Goal: Task Accomplishment & Management: Manage account settings

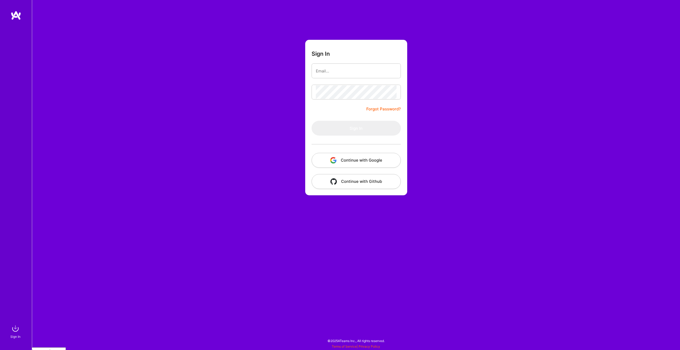
click at [377, 155] on button "Continue with Google" at bounding box center [356, 160] width 89 height 15
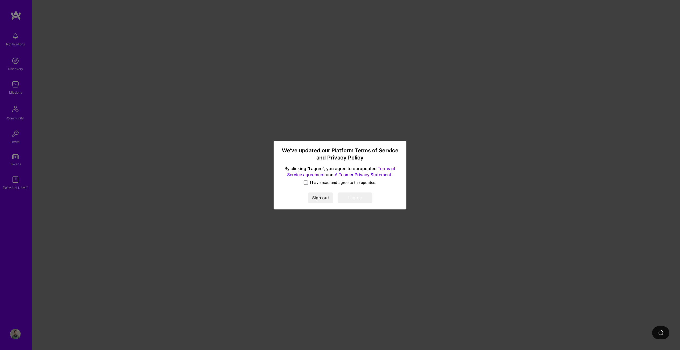
click at [307, 183] on span at bounding box center [306, 183] width 4 height 4
click at [0, 0] on input "I have read and agree to the updates." at bounding box center [0, 0] width 0 height 0
click at [350, 197] on button "I agree" at bounding box center [355, 198] width 35 height 11
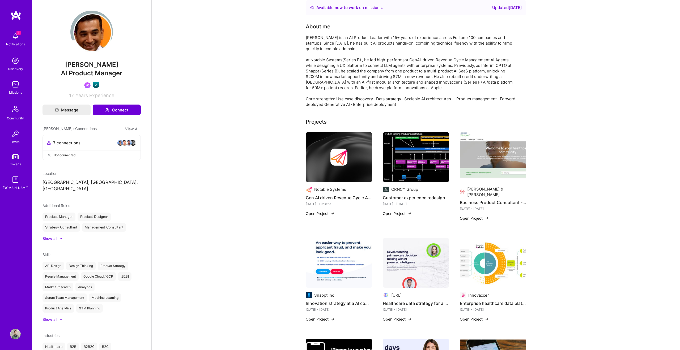
scroll to position [6, 0]
click at [18, 16] on img at bounding box center [16, 16] width 11 height 10
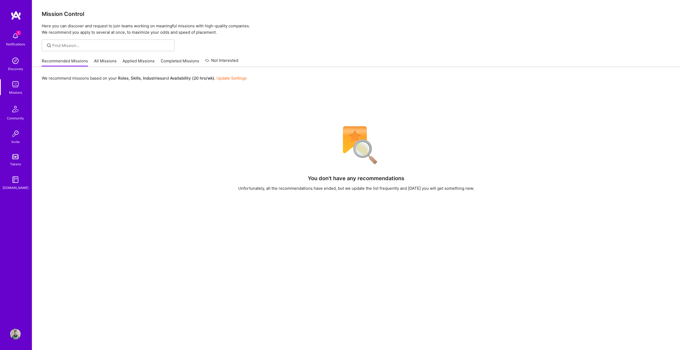
click at [18, 40] on img at bounding box center [15, 36] width 11 height 11
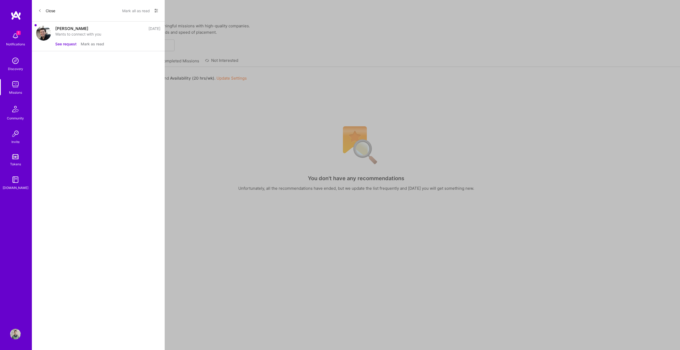
click at [67, 44] on button "See request" at bounding box center [65, 44] width 21 height 6
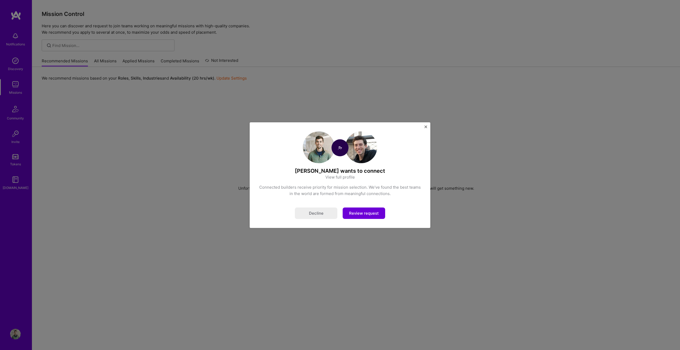
click at [357, 214] on button "Review request" at bounding box center [364, 213] width 43 height 11
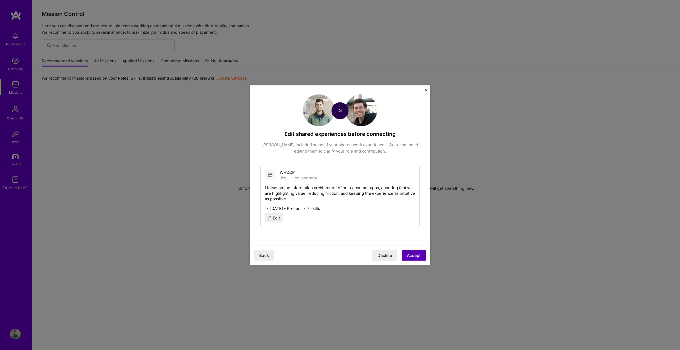
click at [411, 252] on button "Accept" at bounding box center [414, 255] width 24 height 11
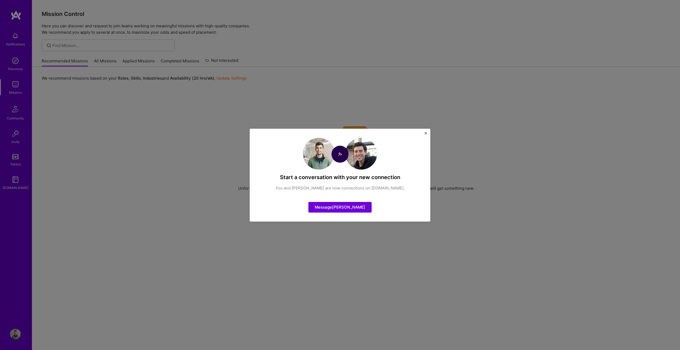
click at [427, 133] on img "Close" at bounding box center [426, 133] width 3 height 3
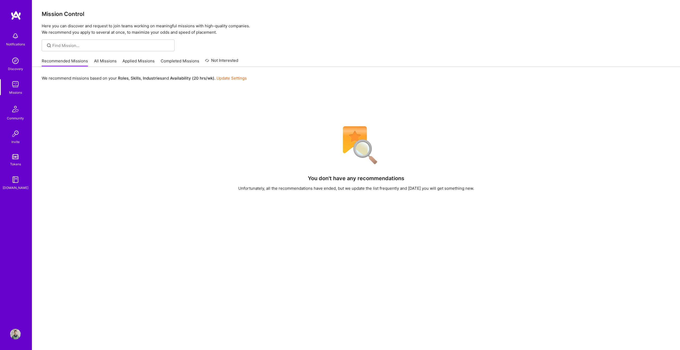
click at [20, 61] on img at bounding box center [15, 61] width 11 height 11
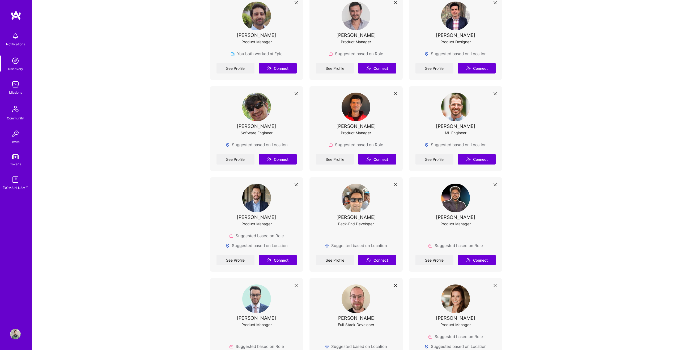
scroll to position [311, 0]
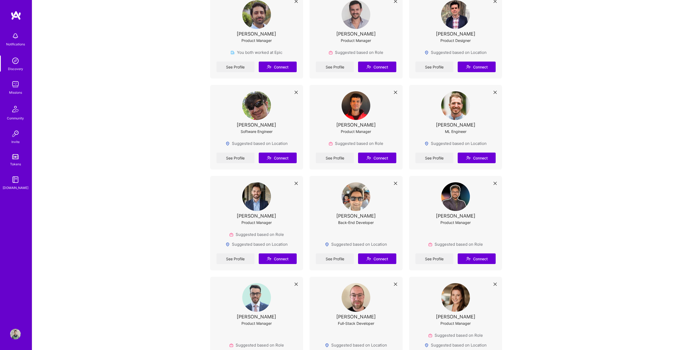
click at [21, 84] on link "Missions" at bounding box center [15, 87] width 33 height 16
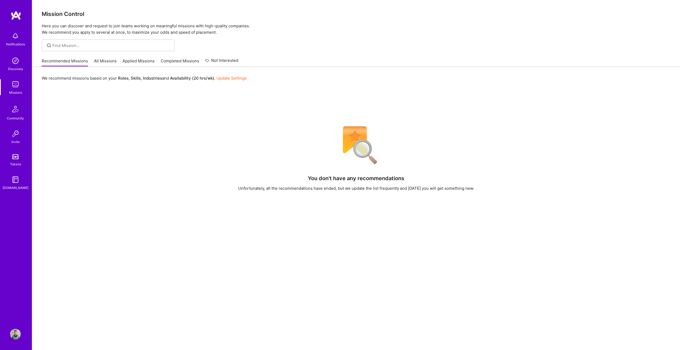
click at [11, 116] on div "Community" at bounding box center [15, 119] width 17 height 6
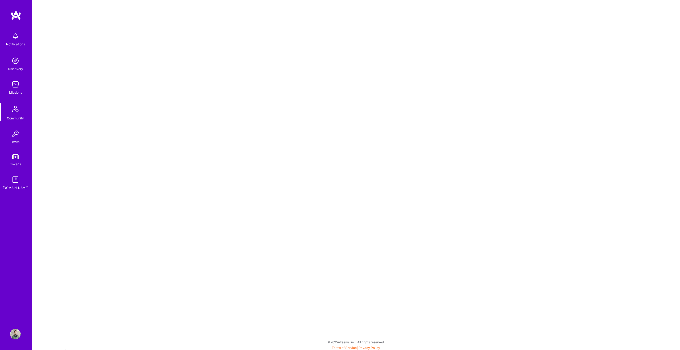
scroll to position [1, 0]
click at [15, 129] on img at bounding box center [15, 134] width 11 height 11
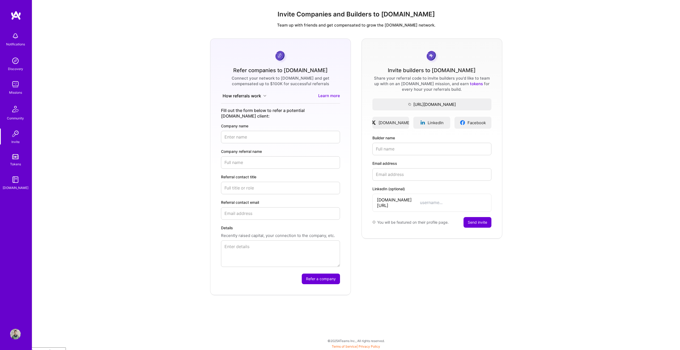
click at [27, 167] on div "Notifications Discovery Missions Community Invite Tokens [DOMAIN_NAME]" at bounding box center [16, 110] width 32 height 161
click at [18, 161] on link "Tokens" at bounding box center [15, 159] width 33 height 15
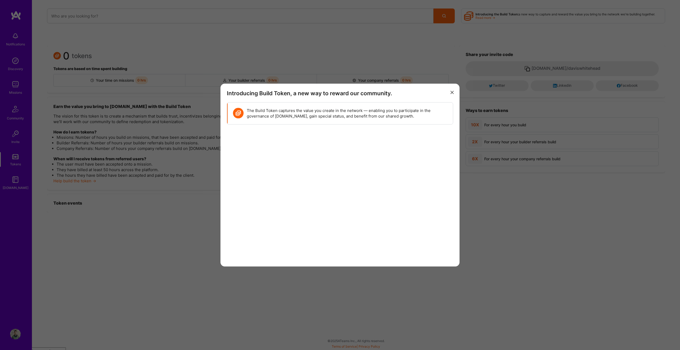
click at [453, 92] on icon "modal" at bounding box center [452, 92] width 3 height 3
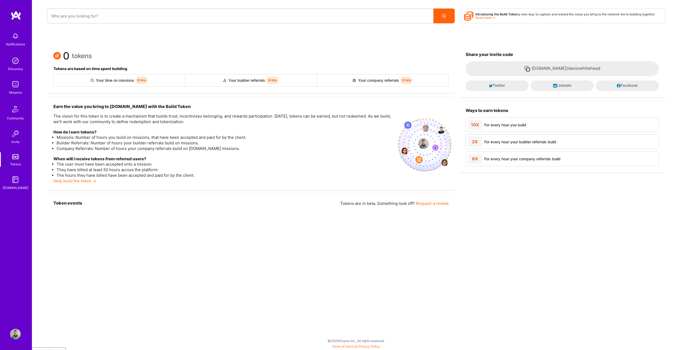
click at [18, 180] on img at bounding box center [15, 180] width 11 height 11
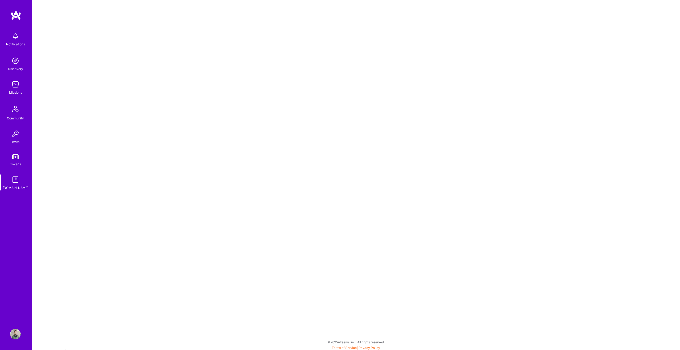
click at [24, 87] on link "Missions" at bounding box center [15, 87] width 33 height 16
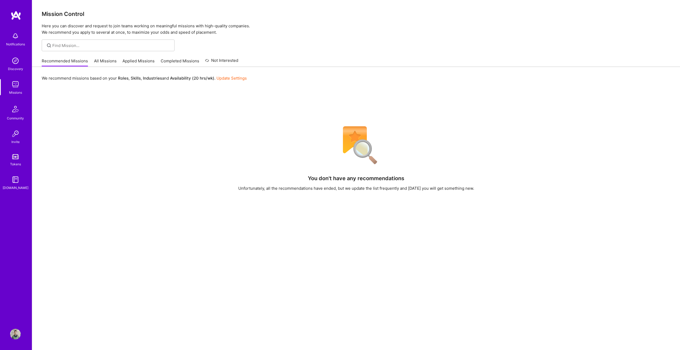
click at [103, 62] on link "All Missions" at bounding box center [105, 62] width 23 height 9
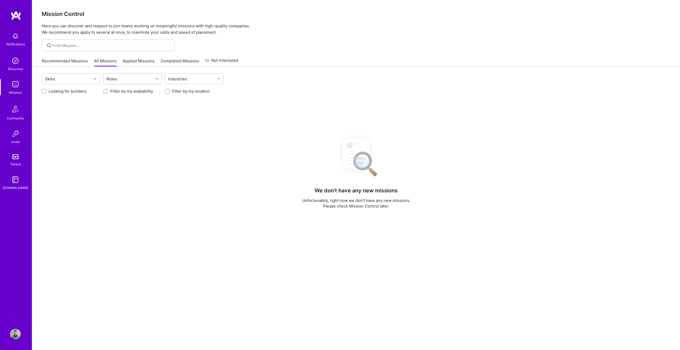
click at [131, 79] on div "Roles" at bounding box center [129, 79] width 50 height 11
click at [132, 79] on div "Roles" at bounding box center [129, 79] width 50 height 11
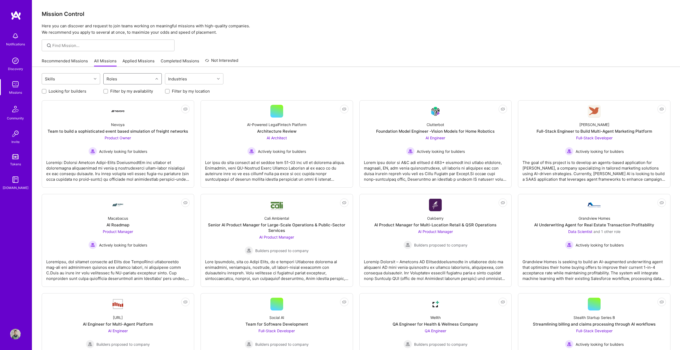
click at [82, 79] on div "Skills" at bounding box center [67, 79] width 50 height 11
click at [83, 79] on div "Skills" at bounding box center [67, 79] width 50 height 11
click at [133, 78] on div "Roles" at bounding box center [129, 79] width 50 height 11
type input "ai"
click at [126, 111] on div "AI Product Manager" at bounding box center [133, 112] width 52 height 6
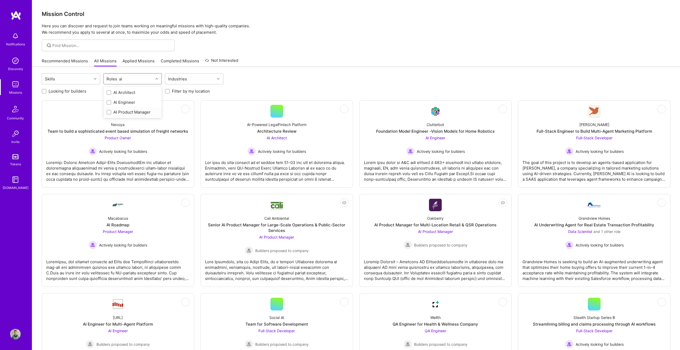
checkbox input "true"
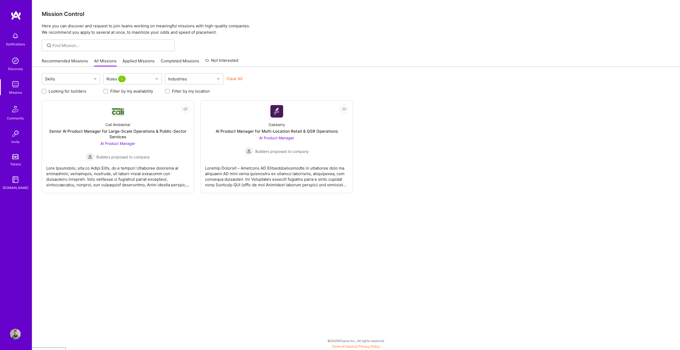
click at [289, 79] on div "Skills Roles 1 Industries Clear All" at bounding box center [356, 79] width 629 height 12
click at [273, 179] on div at bounding box center [276, 174] width 143 height 27
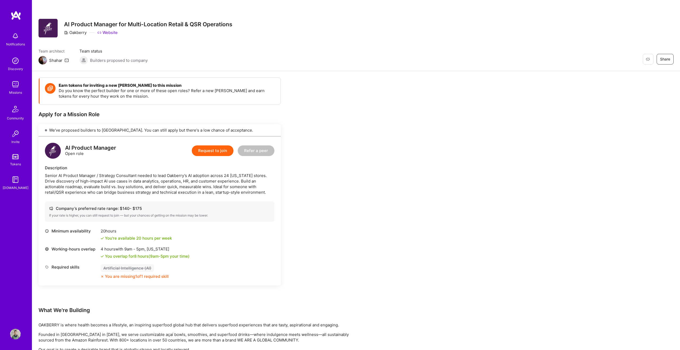
click at [157, 110] on div "Earn tokens for inviting a new [PERSON_NAME] to this mission Do you know the pe…" at bounding box center [160, 193] width 242 height 230
click at [84, 113] on div "Apply for a Mission Role" at bounding box center [160, 114] width 242 height 7
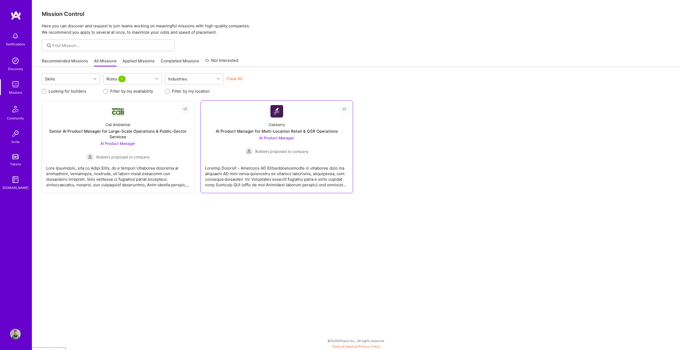
click at [300, 133] on div "AI Product Manager for Multi-Location Retail & QSR Operations" at bounding box center [277, 132] width 122 height 6
click at [146, 128] on div "Cali Ambiental Senior AI Product Manager for Large-Scale Operations & Public-Se…" at bounding box center [117, 140] width 143 height 44
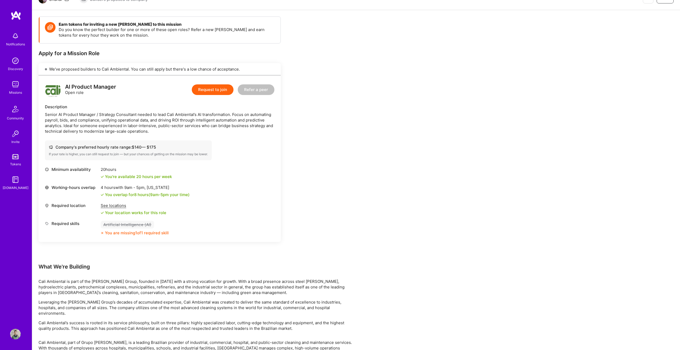
scroll to position [81, 0]
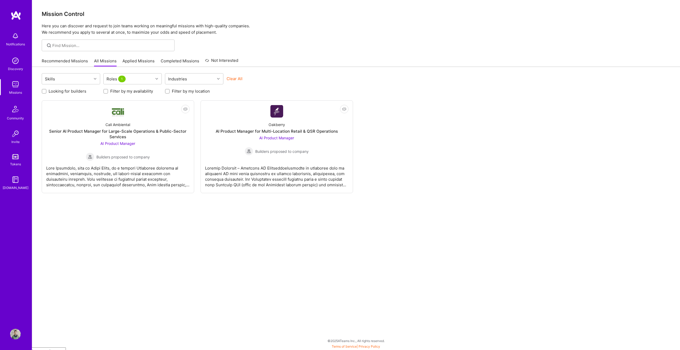
click at [15, 335] on img at bounding box center [15, 334] width 11 height 11
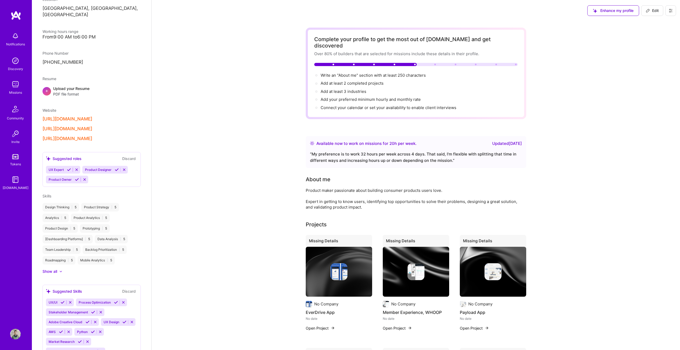
scroll to position [129, 0]
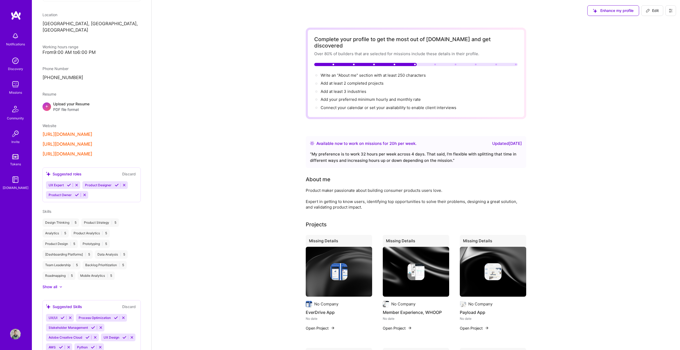
click at [77, 50] on div "From 9:00 AM to 6:00 PM" at bounding box center [92, 53] width 98 height 6
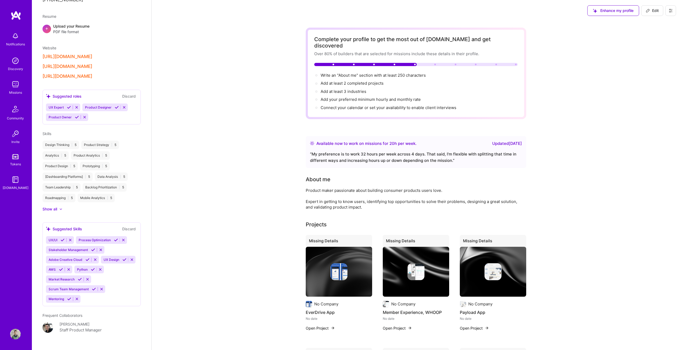
scroll to position [205, 0]
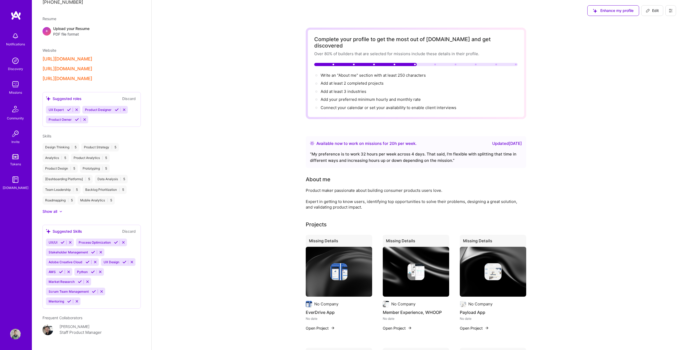
click at [100, 112] on div "UX Expert Product Designer Product Owner" at bounding box center [91, 115] width 91 height 18
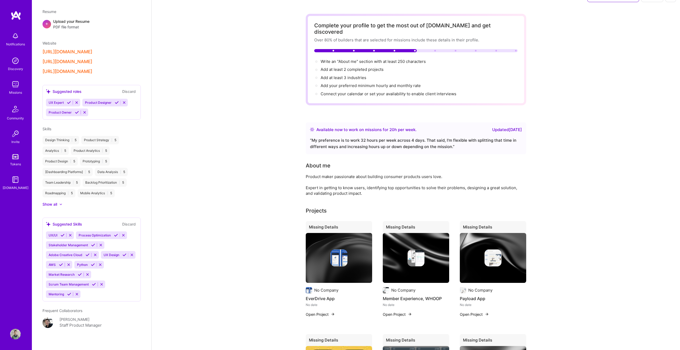
scroll to position [23, 0]
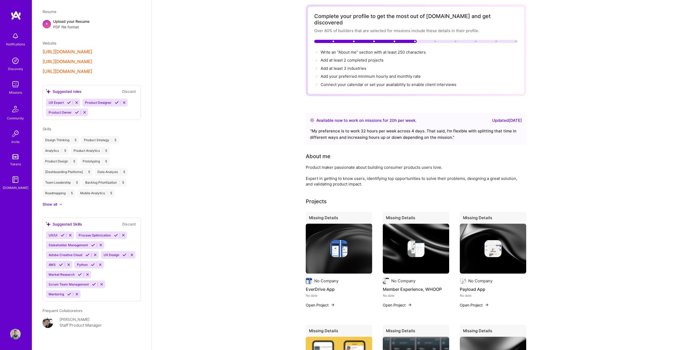
click at [60, 203] on div at bounding box center [60, 204] width 3 height 3
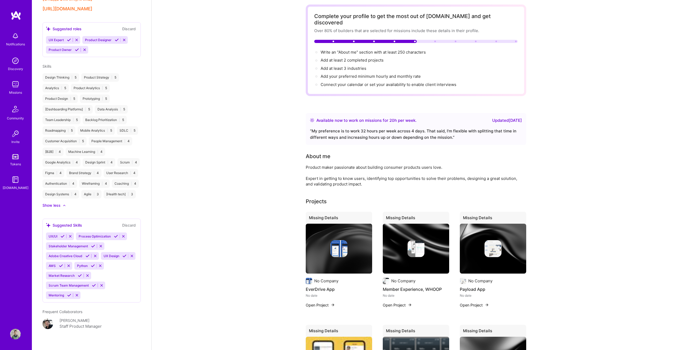
scroll to position [276, 0]
click at [62, 234] on icon at bounding box center [63, 236] width 4 height 4
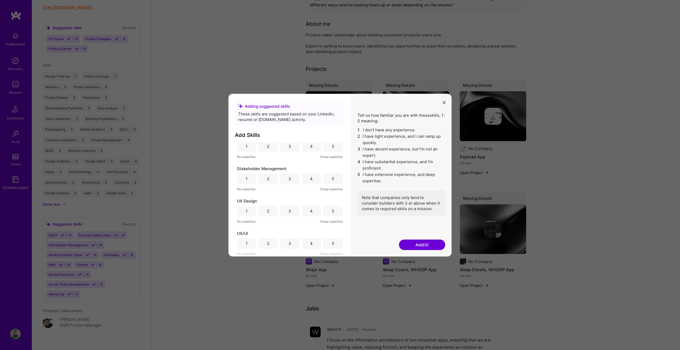
scroll to position [175, 0]
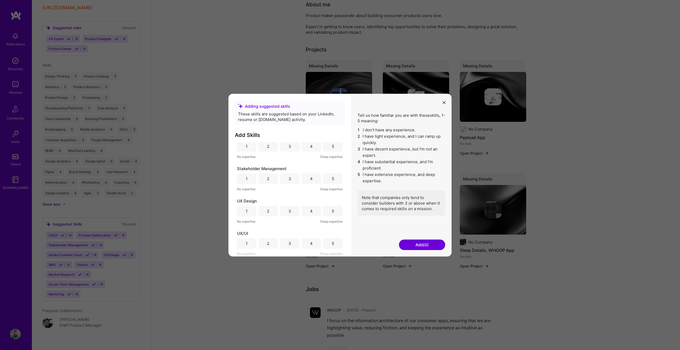
click at [310, 244] on div "4" at bounding box center [311, 244] width 3 height 6
click at [314, 211] on div "4" at bounding box center [311, 211] width 19 height 11
click at [325, 209] on div "5" at bounding box center [332, 211] width 19 height 11
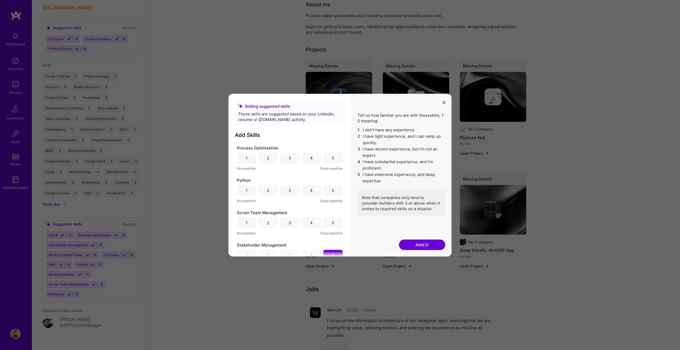
scroll to position [118, 0]
click at [289, 232] on div "3" at bounding box center [290, 232] width 3 height 6
click at [273, 230] on div "2" at bounding box center [268, 227] width 19 height 11
click at [328, 221] on div "5" at bounding box center [332, 222] width 19 height 11
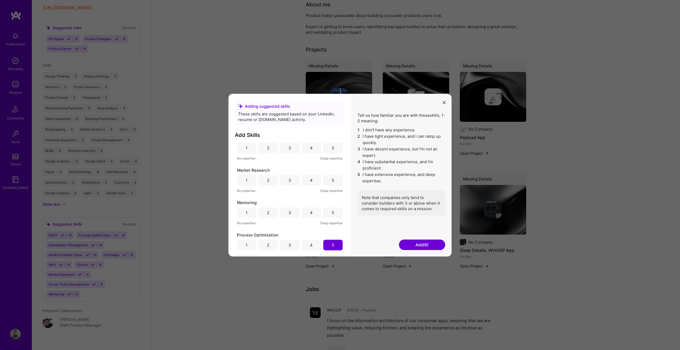
scroll to position [39, 0]
click at [326, 214] on div "5" at bounding box center [332, 214] width 19 height 11
click at [317, 210] on div "4" at bounding box center [311, 209] width 19 height 11
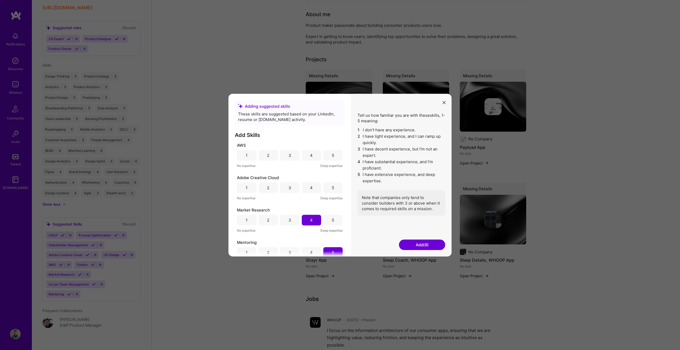
scroll to position [165, 0]
click at [249, 187] on div "1" at bounding box center [246, 188] width 19 height 11
click at [249, 154] on div "1" at bounding box center [246, 155] width 19 height 11
click at [428, 243] on button "Add (10)" at bounding box center [422, 245] width 46 height 11
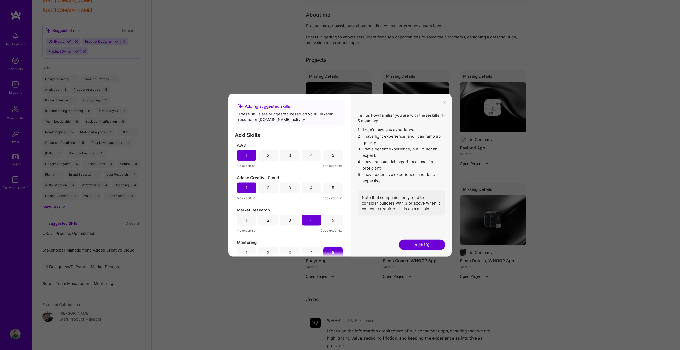
scroll to position [185, 0]
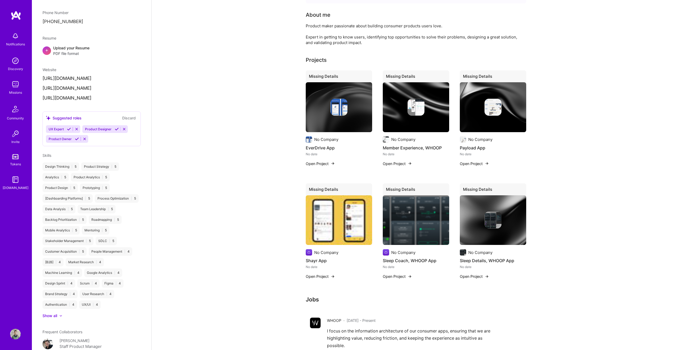
click at [206, 246] on div "Complete your profile to get the most out of [DOMAIN_NAME] and get discovered O…" at bounding box center [416, 320] width 529 height 926
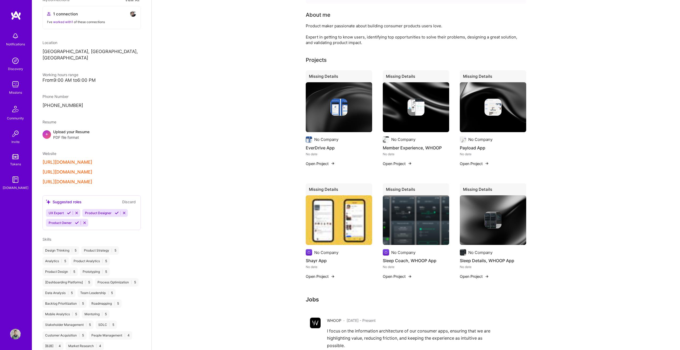
scroll to position [49, 0]
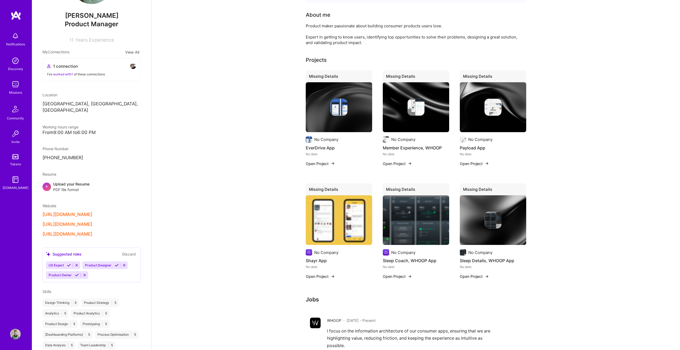
click at [66, 252] on div "Suggested roles" at bounding box center [64, 255] width 36 height 6
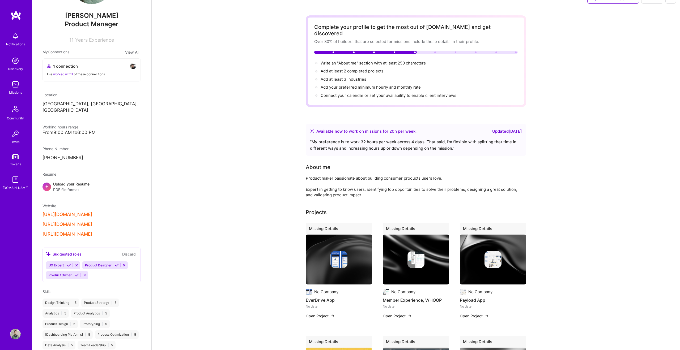
scroll to position [0, 0]
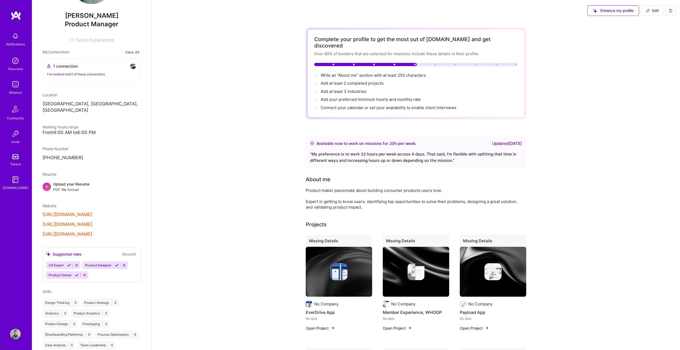
click at [655, 9] on span "Edit" at bounding box center [652, 10] width 13 height 5
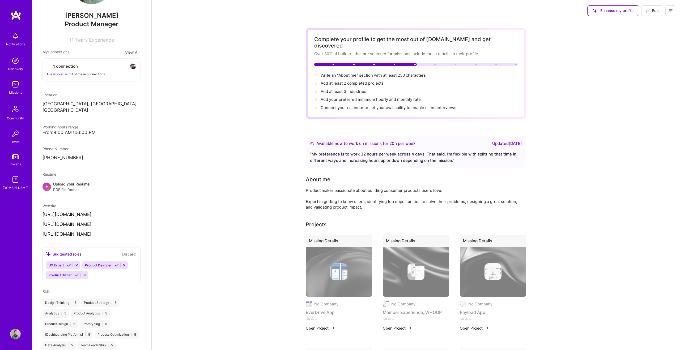
select select "US"
select select "Right Now"
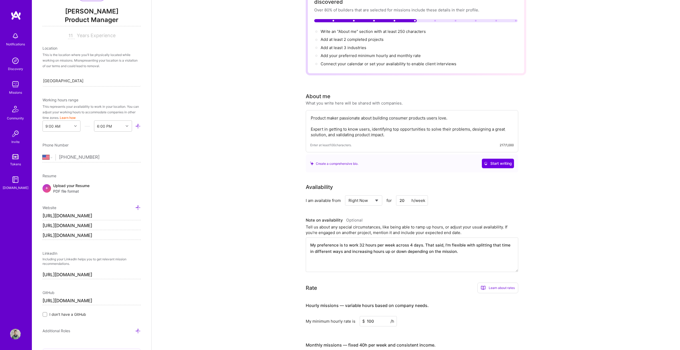
scroll to position [68, 0]
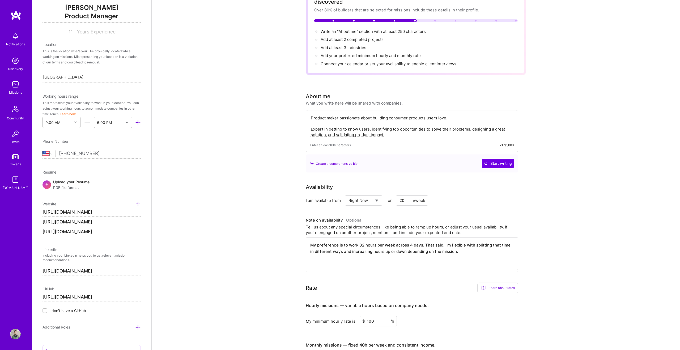
click at [75, 120] on div at bounding box center [76, 122] width 8 height 7
click at [67, 198] on div "10:00 AM" at bounding box center [62, 198] width 38 height 10
click at [127, 124] on div at bounding box center [128, 122] width 8 height 7
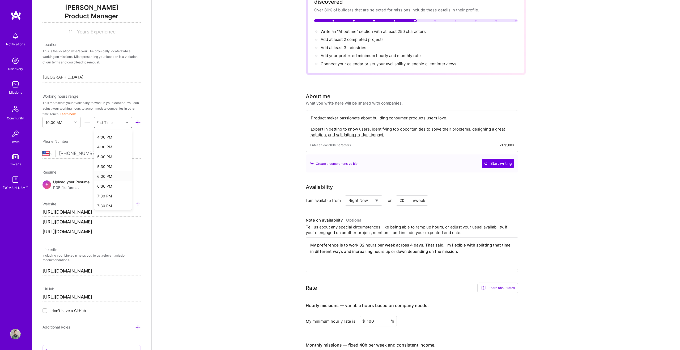
click at [113, 175] on div "6:00 PM" at bounding box center [113, 177] width 38 height 10
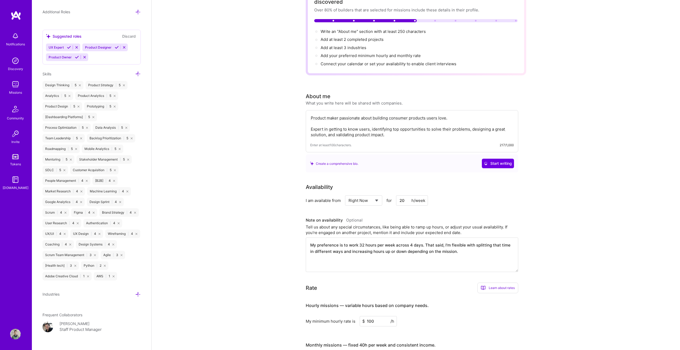
scroll to position [383, 0]
click at [137, 75] on icon at bounding box center [138, 75] width 6 height 6
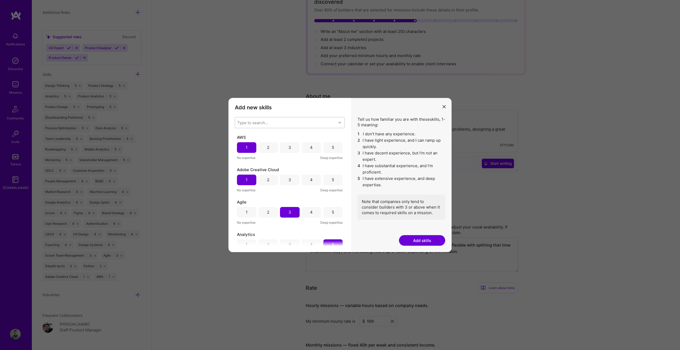
click at [280, 120] on div "Type to search..." at bounding box center [285, 122] width 101 height 11
type input "arti"
click at [281, 144] on div "Artificial Intelligence (AI)" at bounding box center [290, 146] width 104 height 6
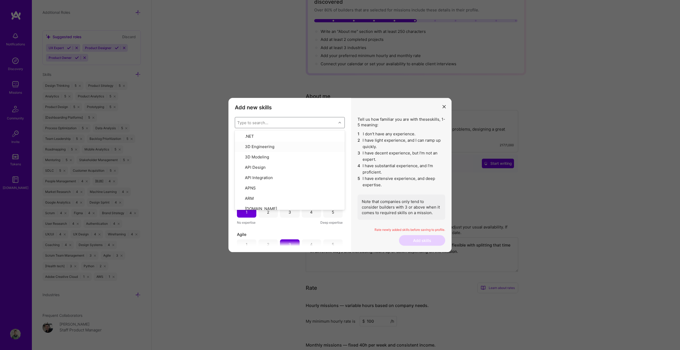
click at [354, 109] on div "Tell us how familiar you are with these skills , 1-5 meaning: 1 I don't have an…" at bounding box center [401, 175] width 100 height 155
click at [315, 146] on div "4" at bounding box center [311, 147] width 19 height 11
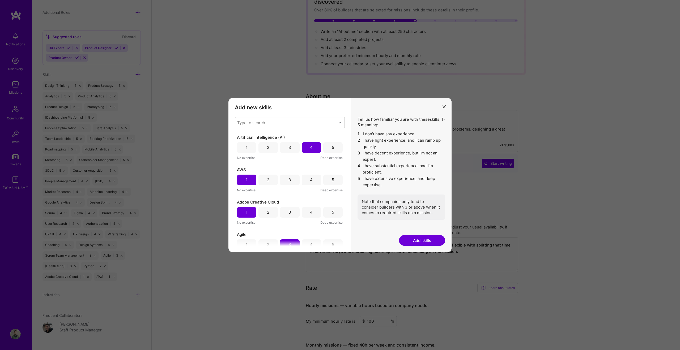
click at [415, 240] on button "Add skills" at bounding box center [422, 240] width 46 height 11
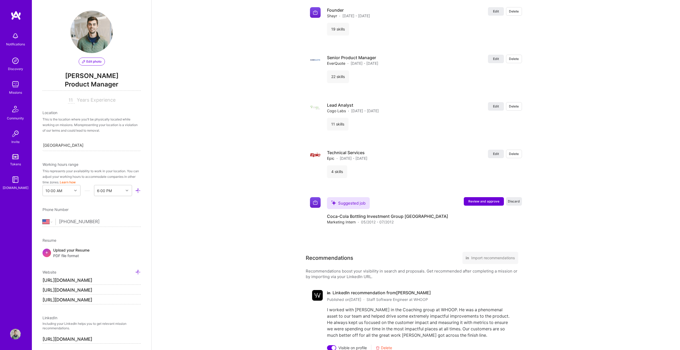
scroll to position [864, 0]
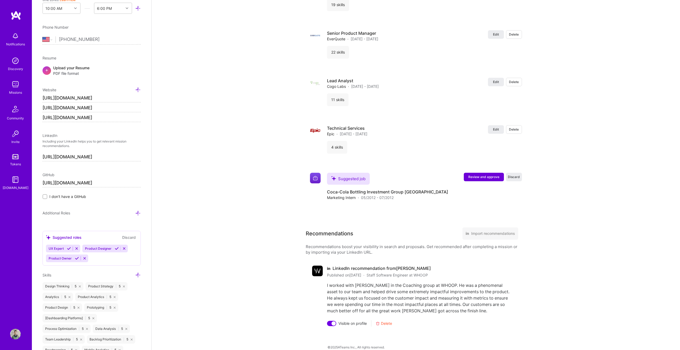
scroll to position [0, 0]
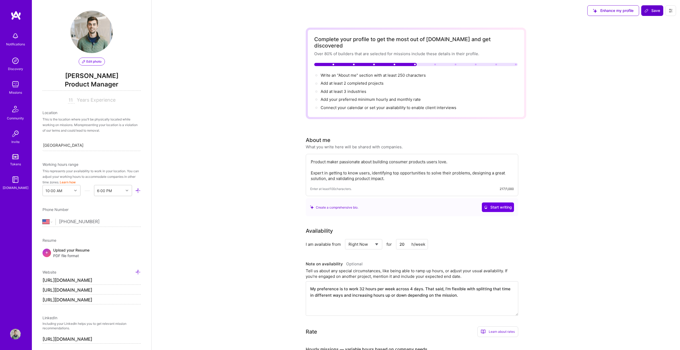
click at [655, 12] on span "Save" at bounding box center [653, 10] width 16 height 5
